Goal: Find specific page/section

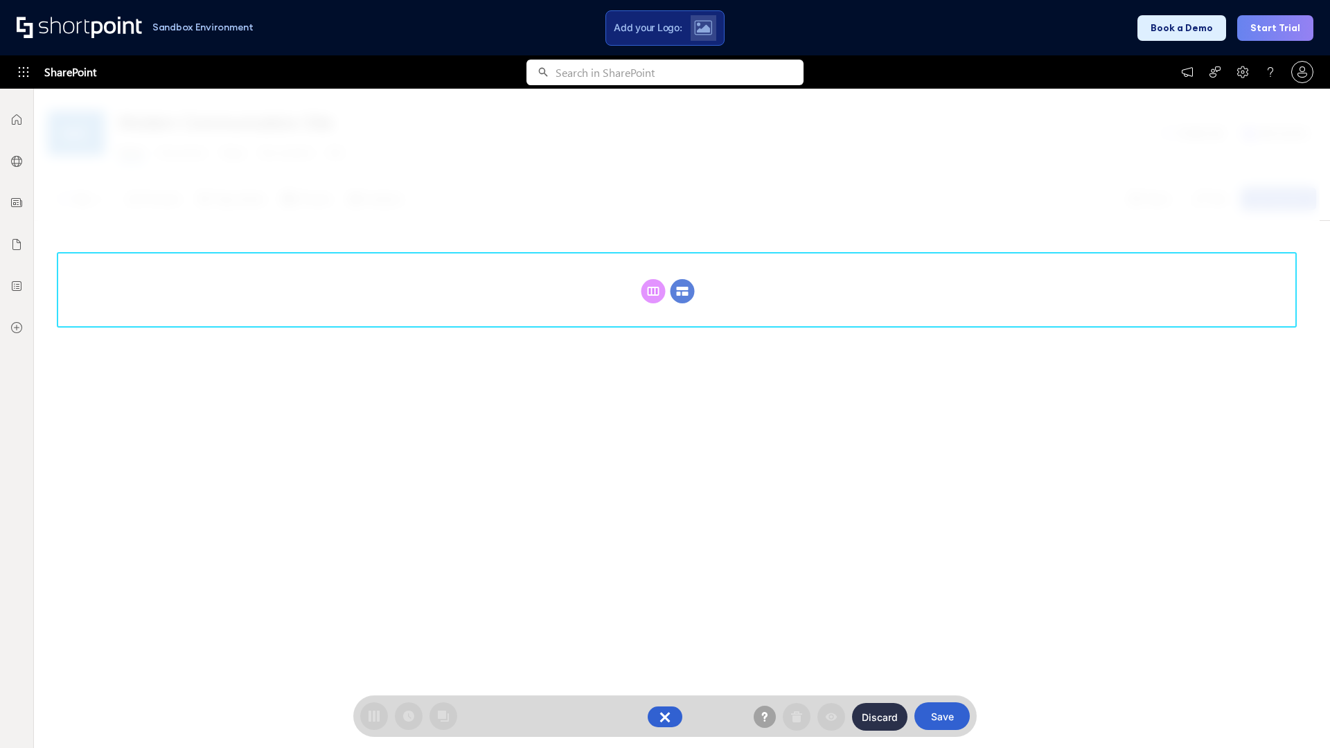
scroll to position [190, 0]
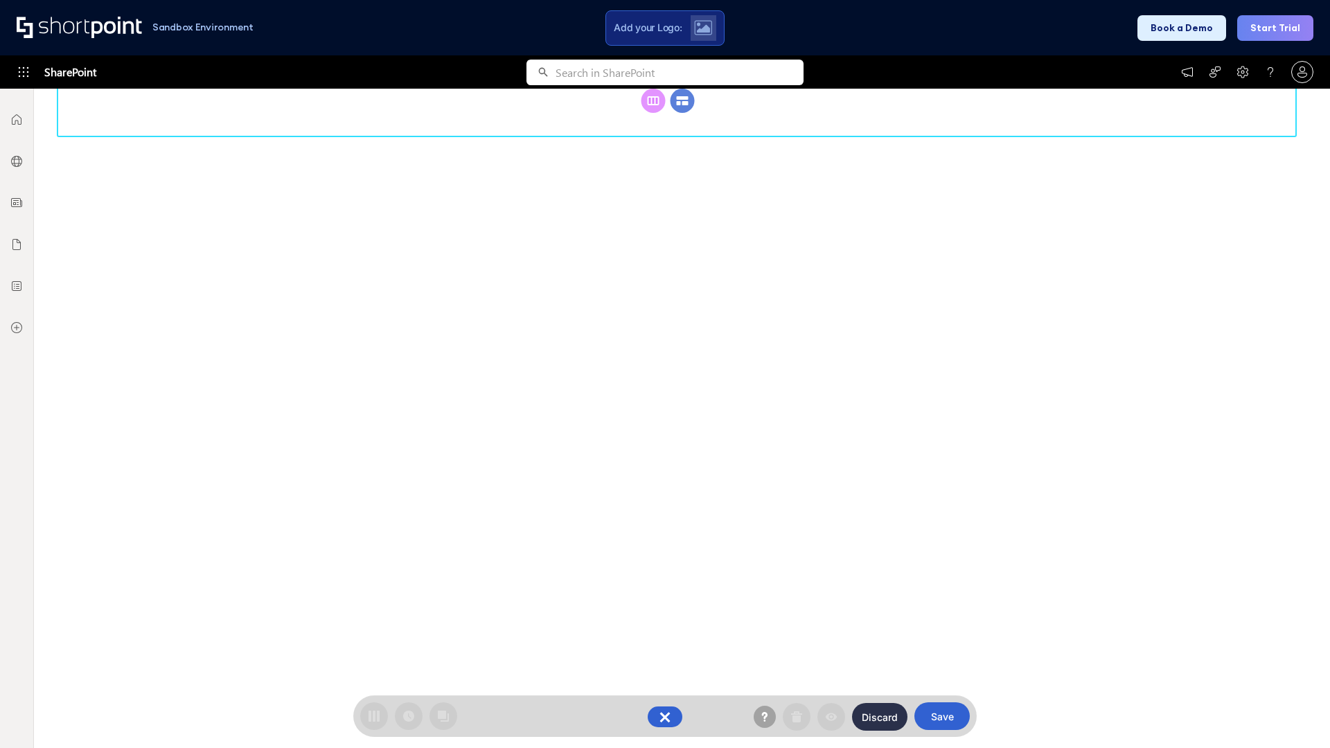
click at [682, 113] on circle at bounding box center [682, 101] width 24 height 24
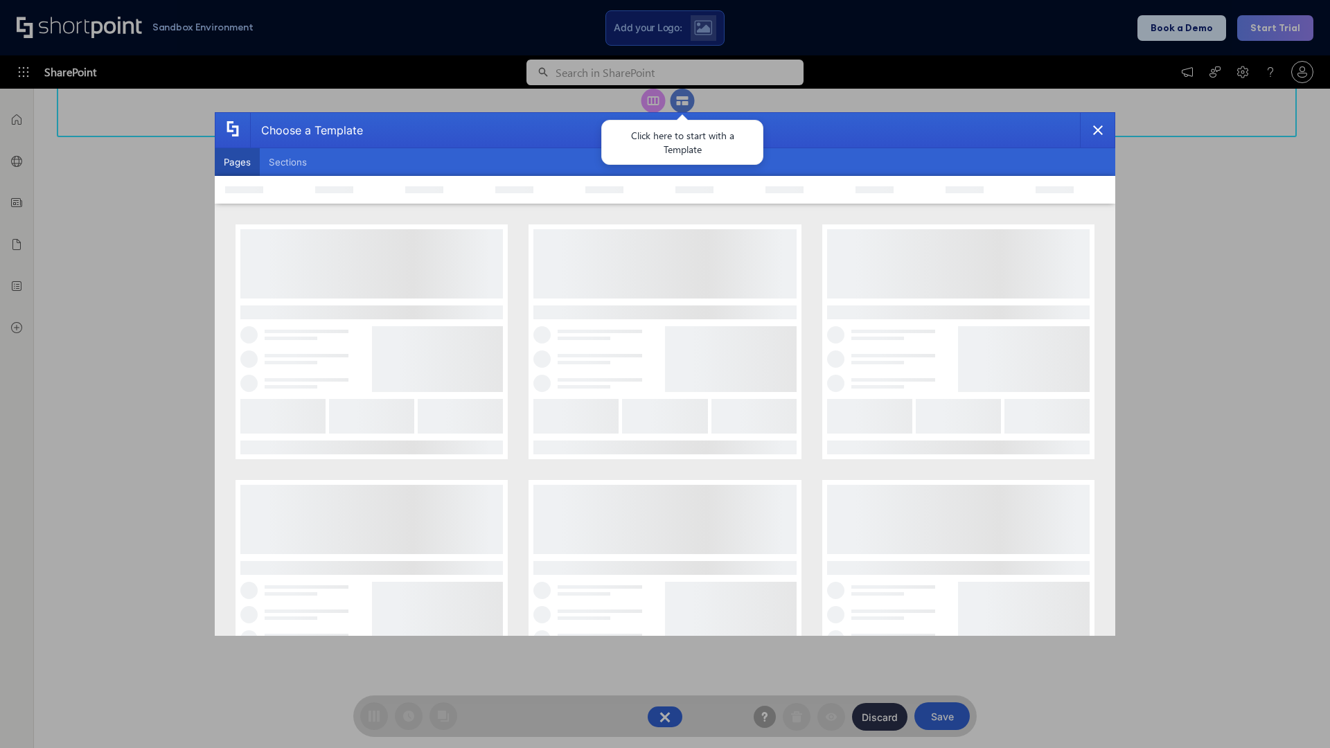
scroll to position [0, 0]
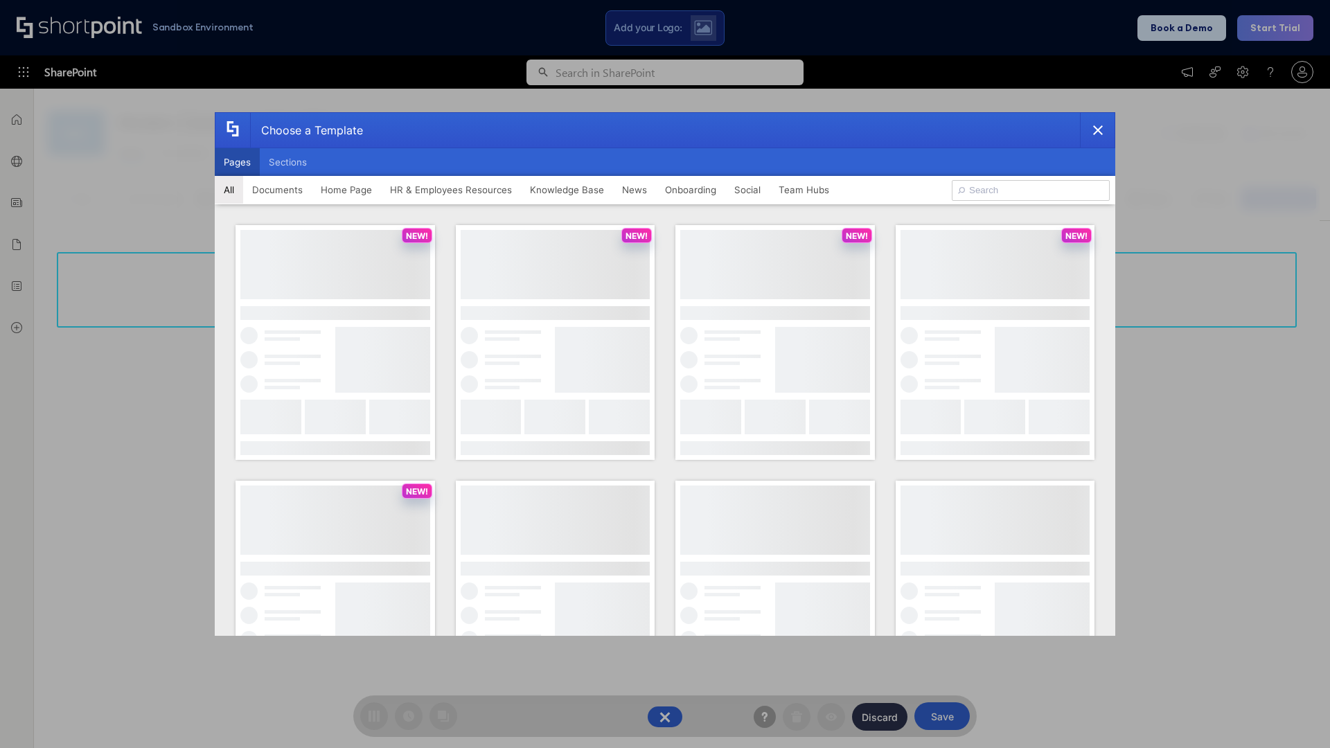
click at [237, 162] on button "Pages" at bounding box center [237, 162] width 45 height 28
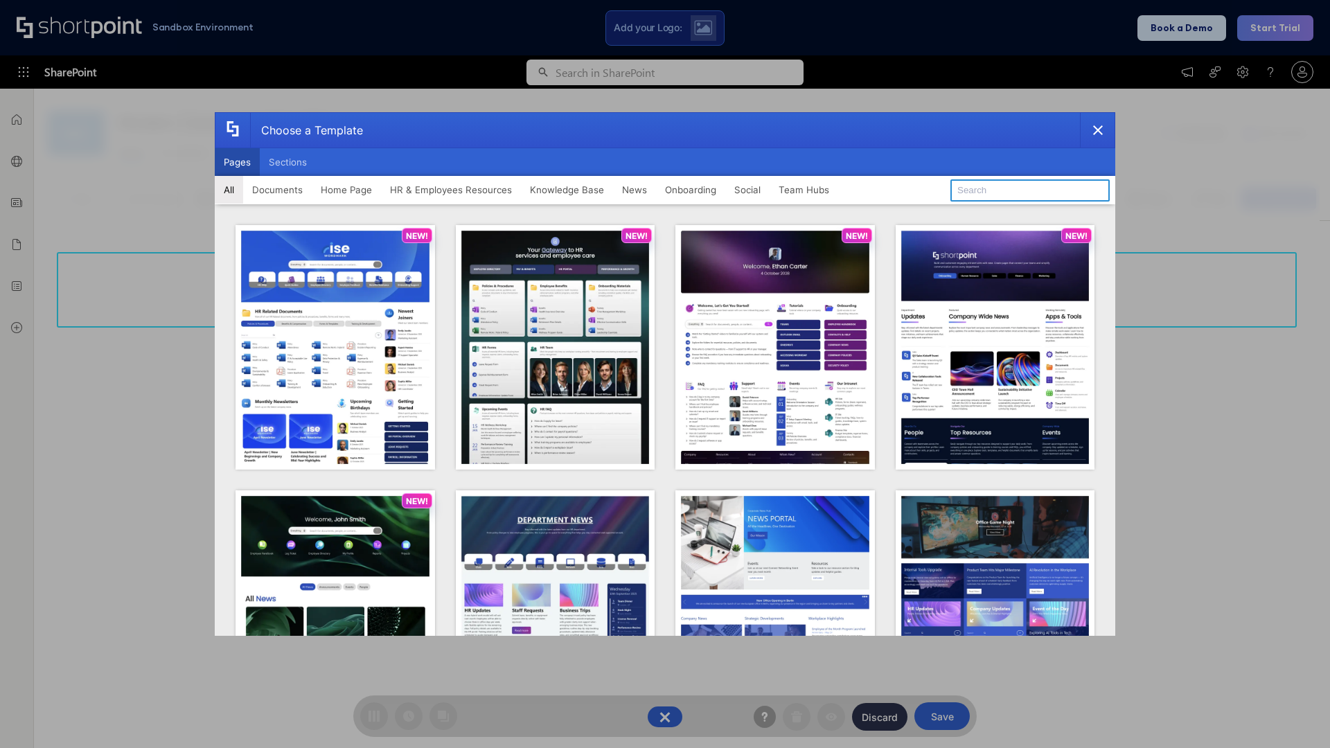
type input "News Portal 6"
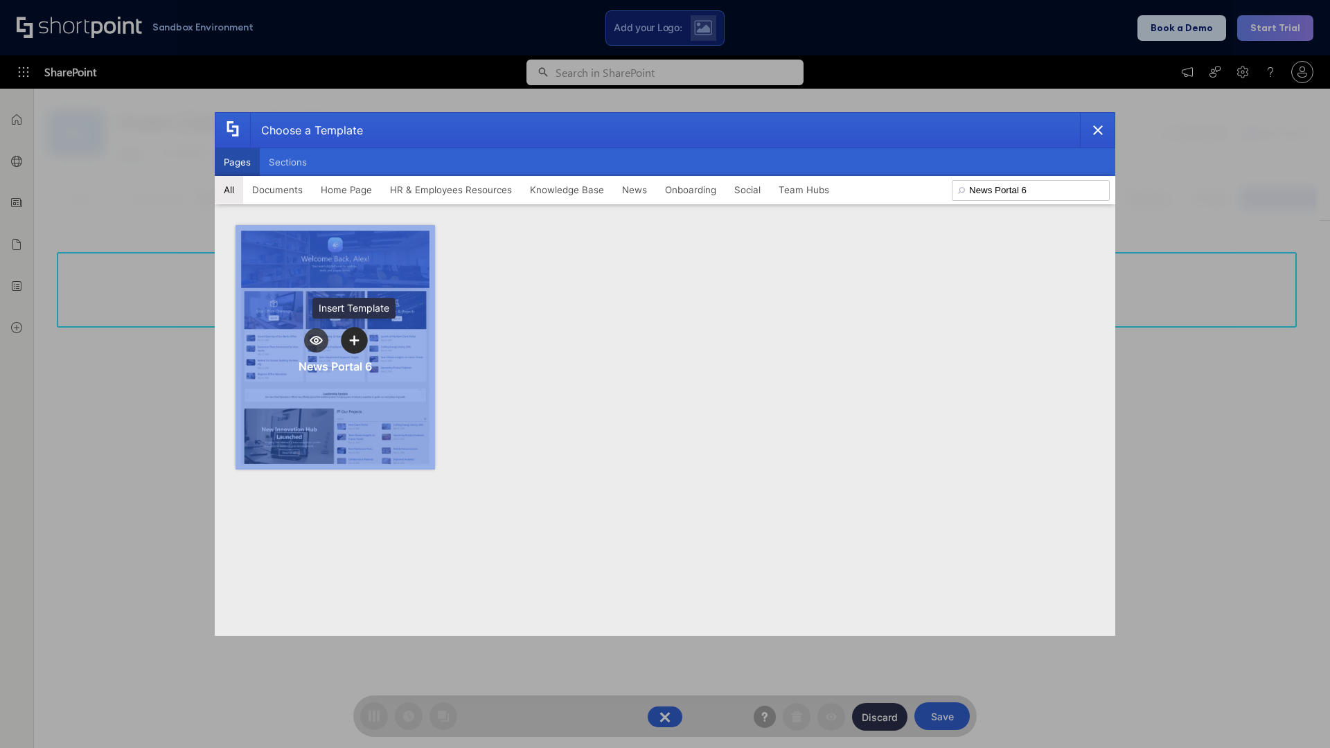
click at [354, 340] on icon "template selector" at bounding box center [354, 340] width 10 height 10
